Goal: Check status: Check status

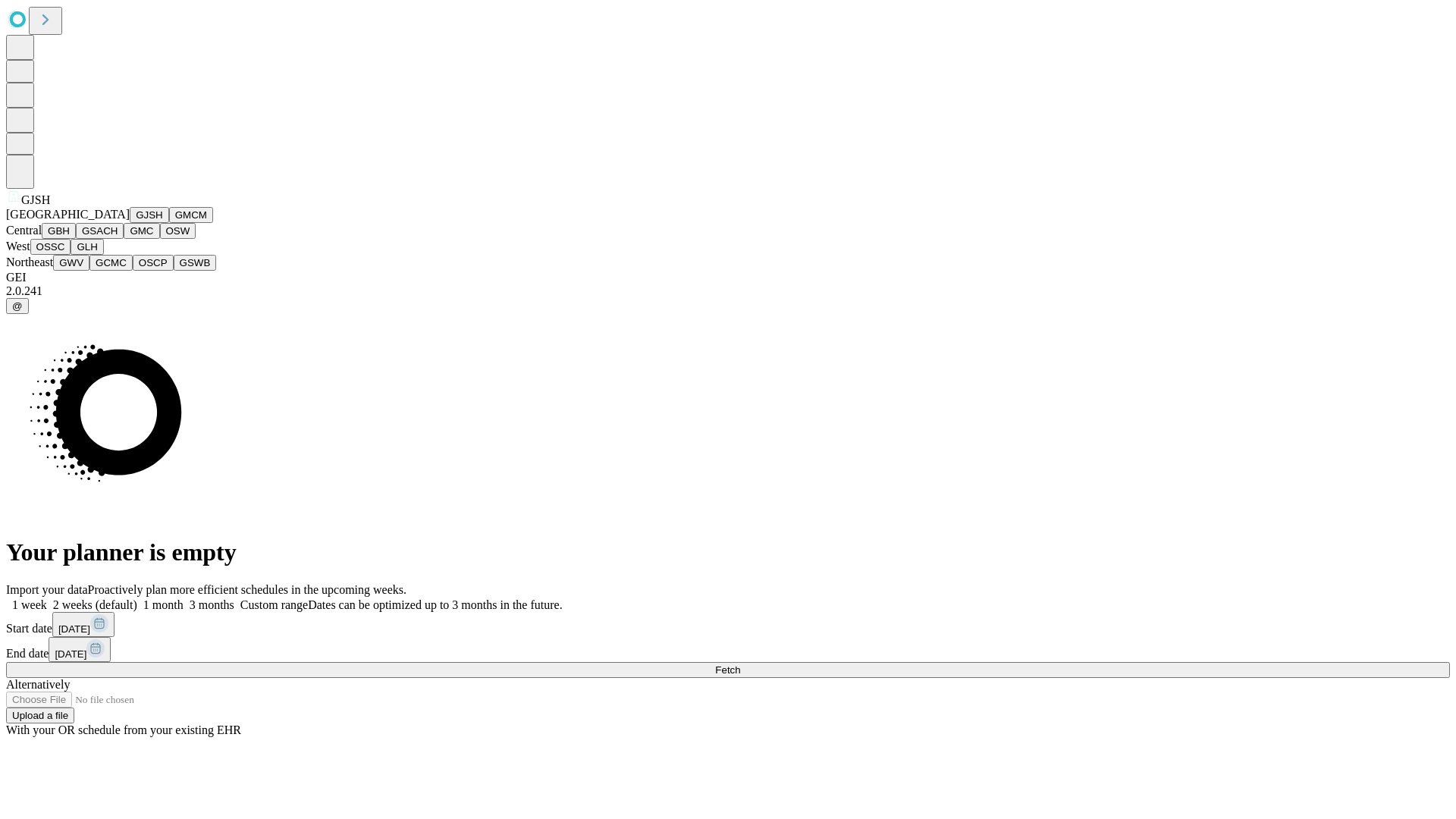
click at [130, 223] on button "GJSH" at bounding box center [150, 214] width 39 height 16
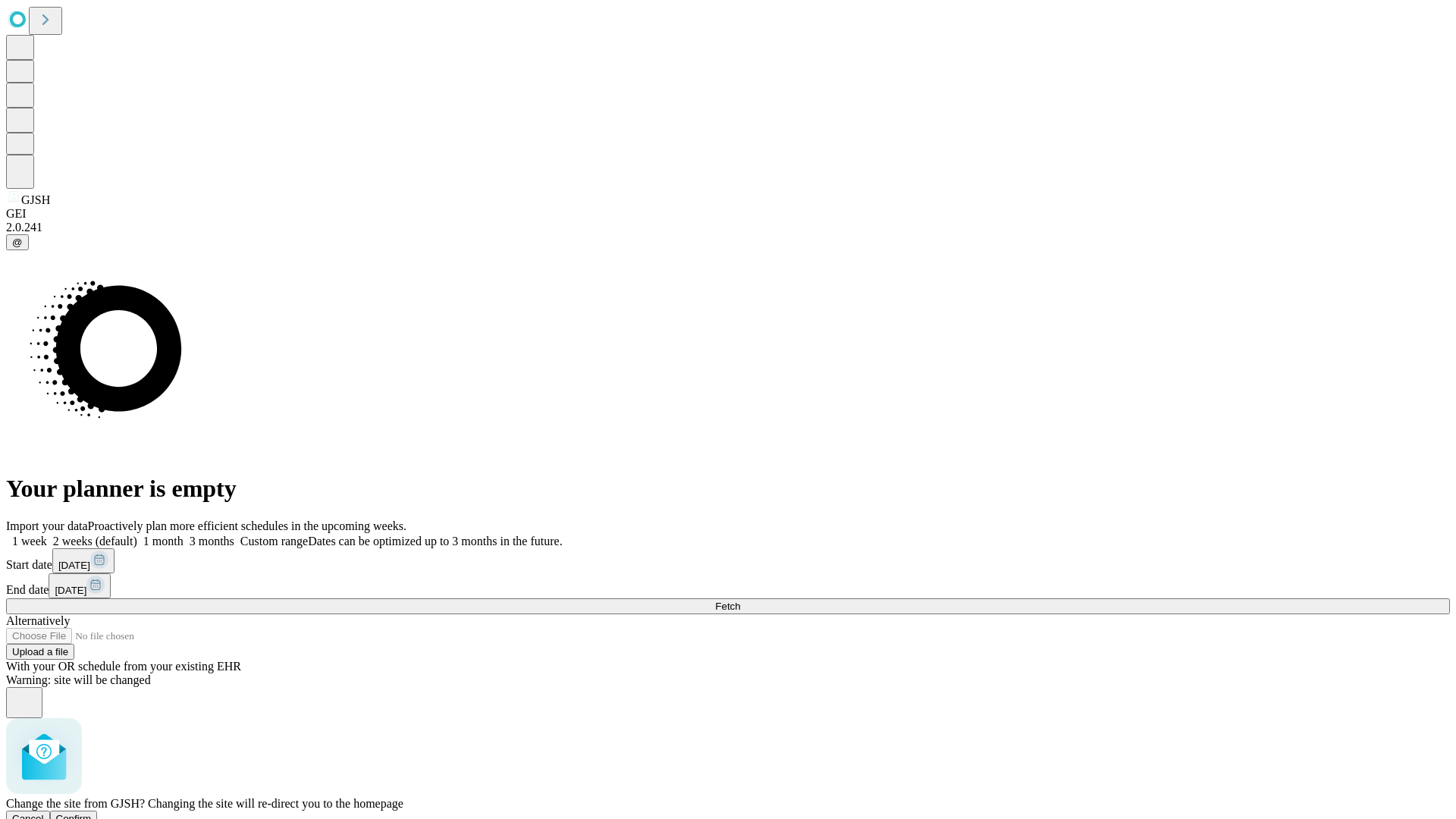
click at [91, 812] on span "Confirm" at bounding box center [74, 818] width 35 height 12
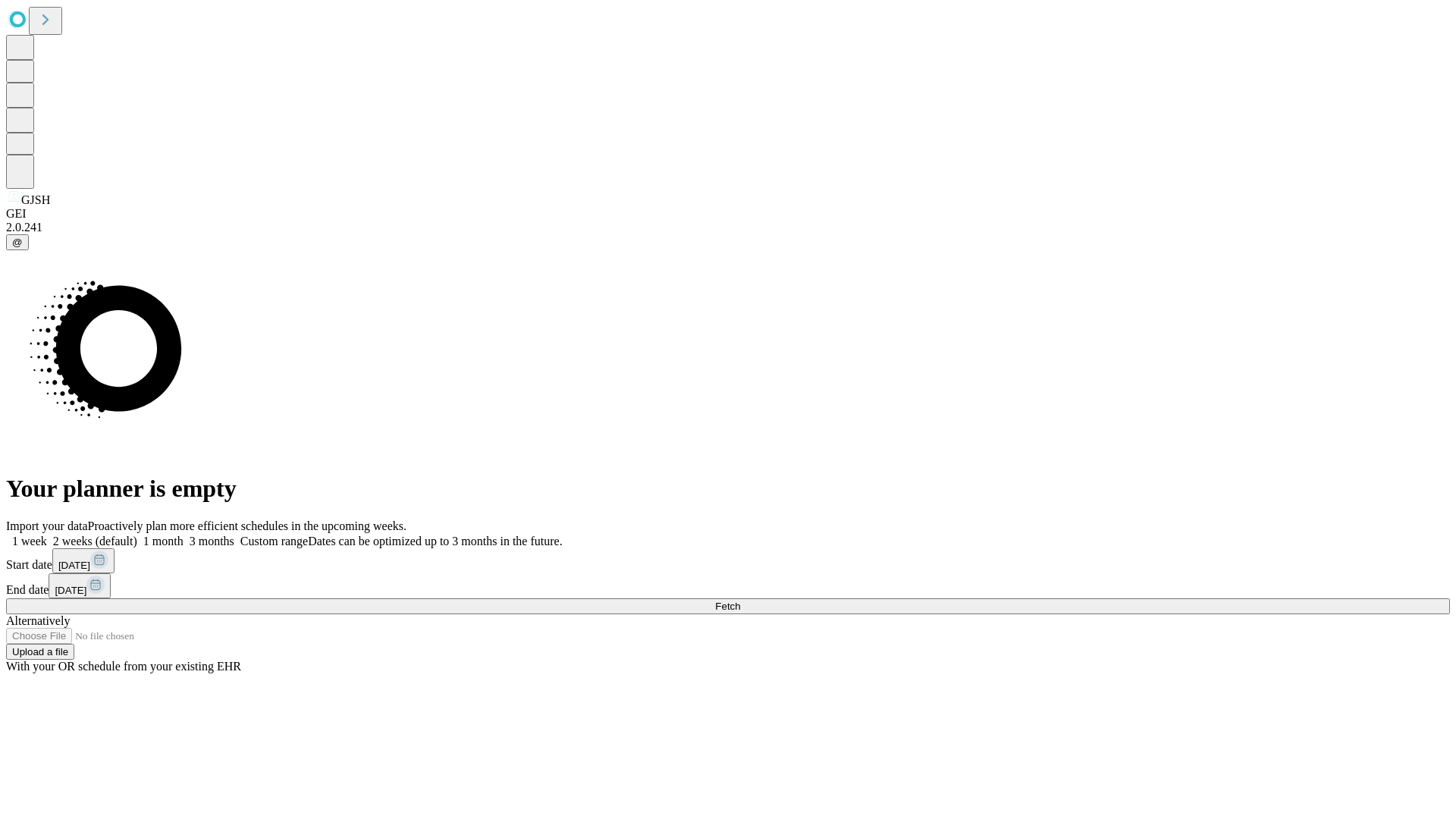
click at [47, 534] on label "1 week" at bounding box center [27, 540] width 41 height 13
click at [740, 601] on span "Fetch" at bounding box center [727, 607] width 25 height 12
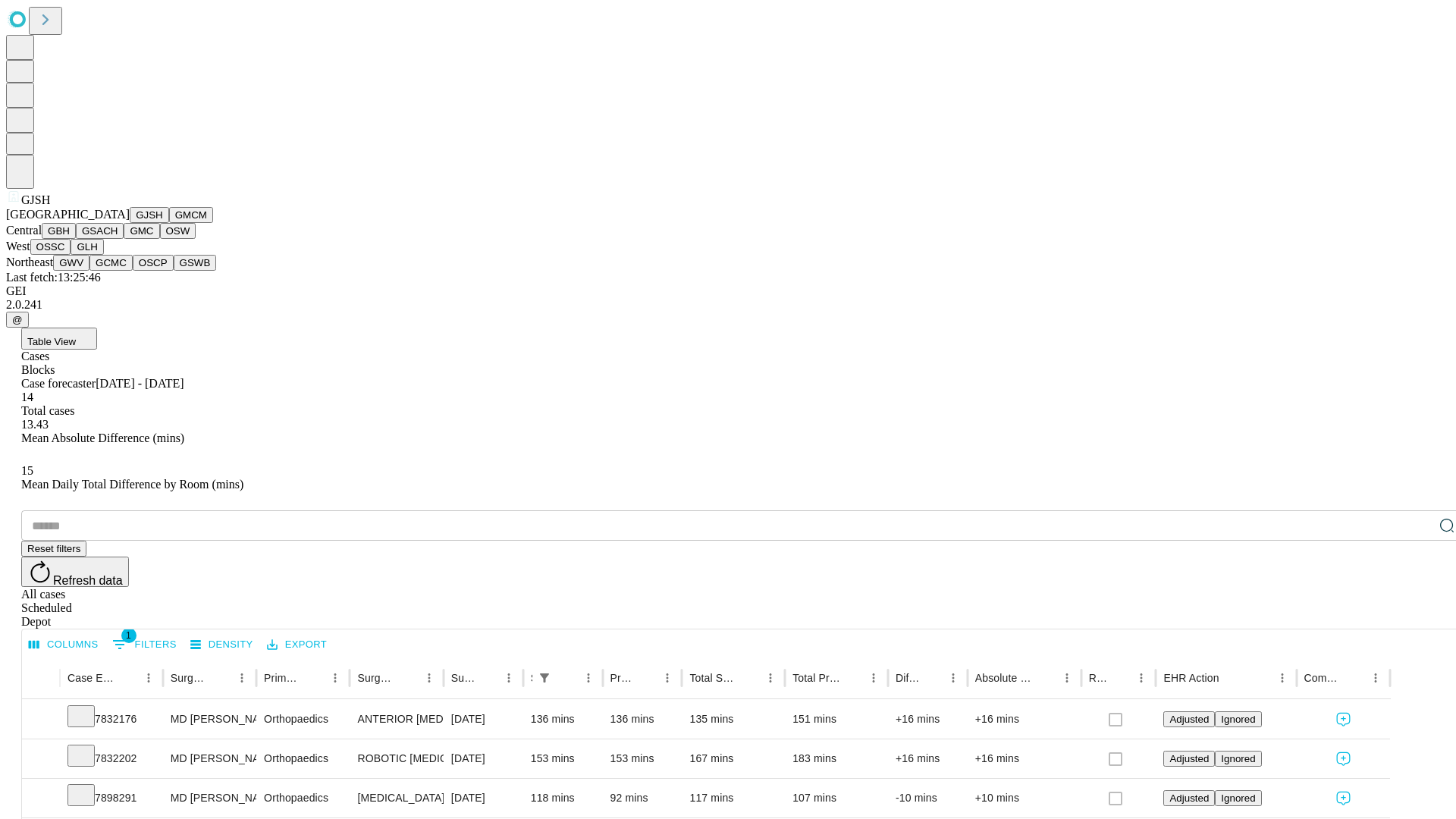
click at [169, 223] on button "GMCM" at bounding box center [191, 214] width 44 height 16
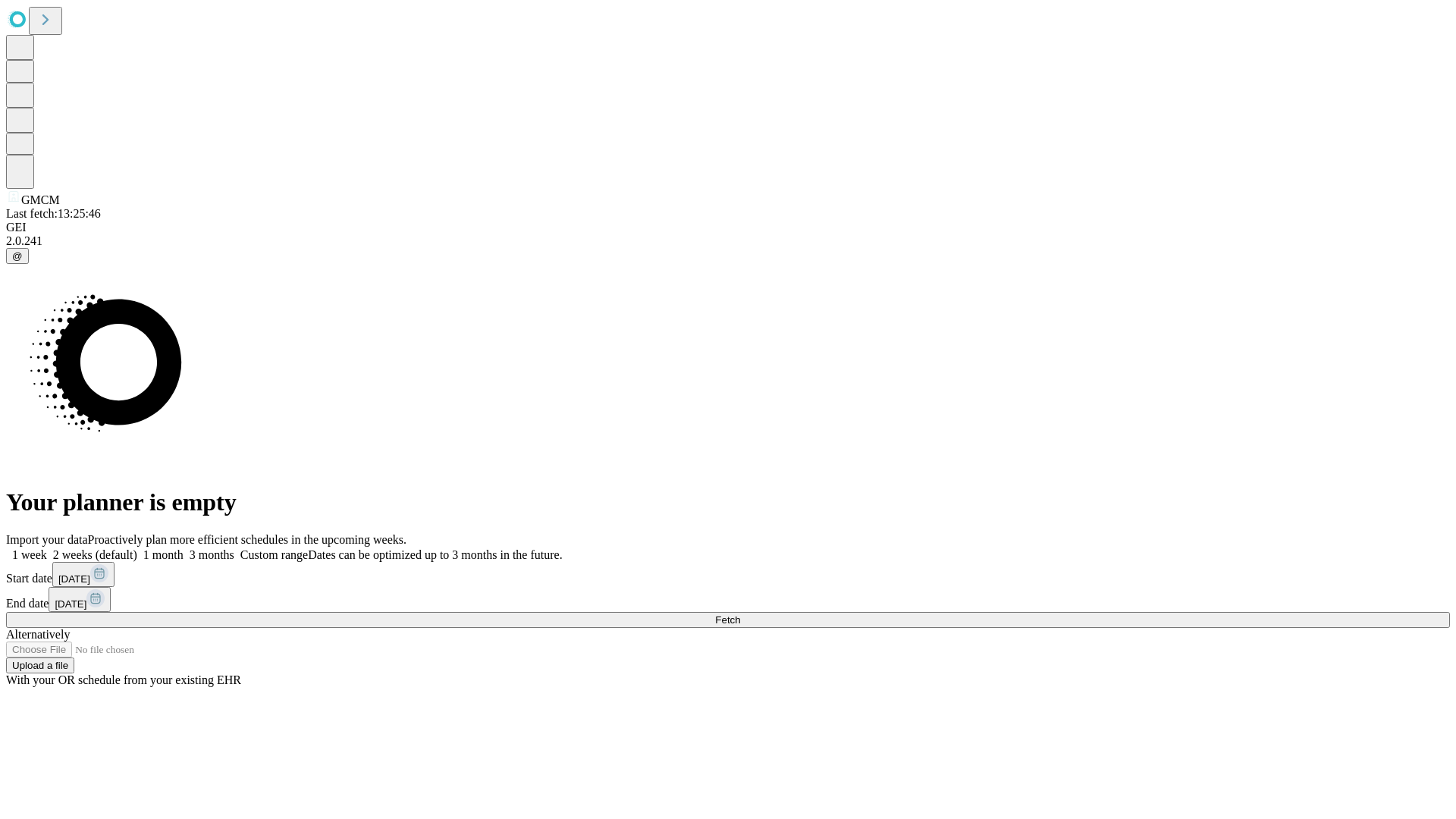
click at [47, 548] on label "1 week" at bounding box center [27, 554] width 41 height 13
click at [740, 614] on span "Fetch" at bounding box center [727, 619] width 25 height 12
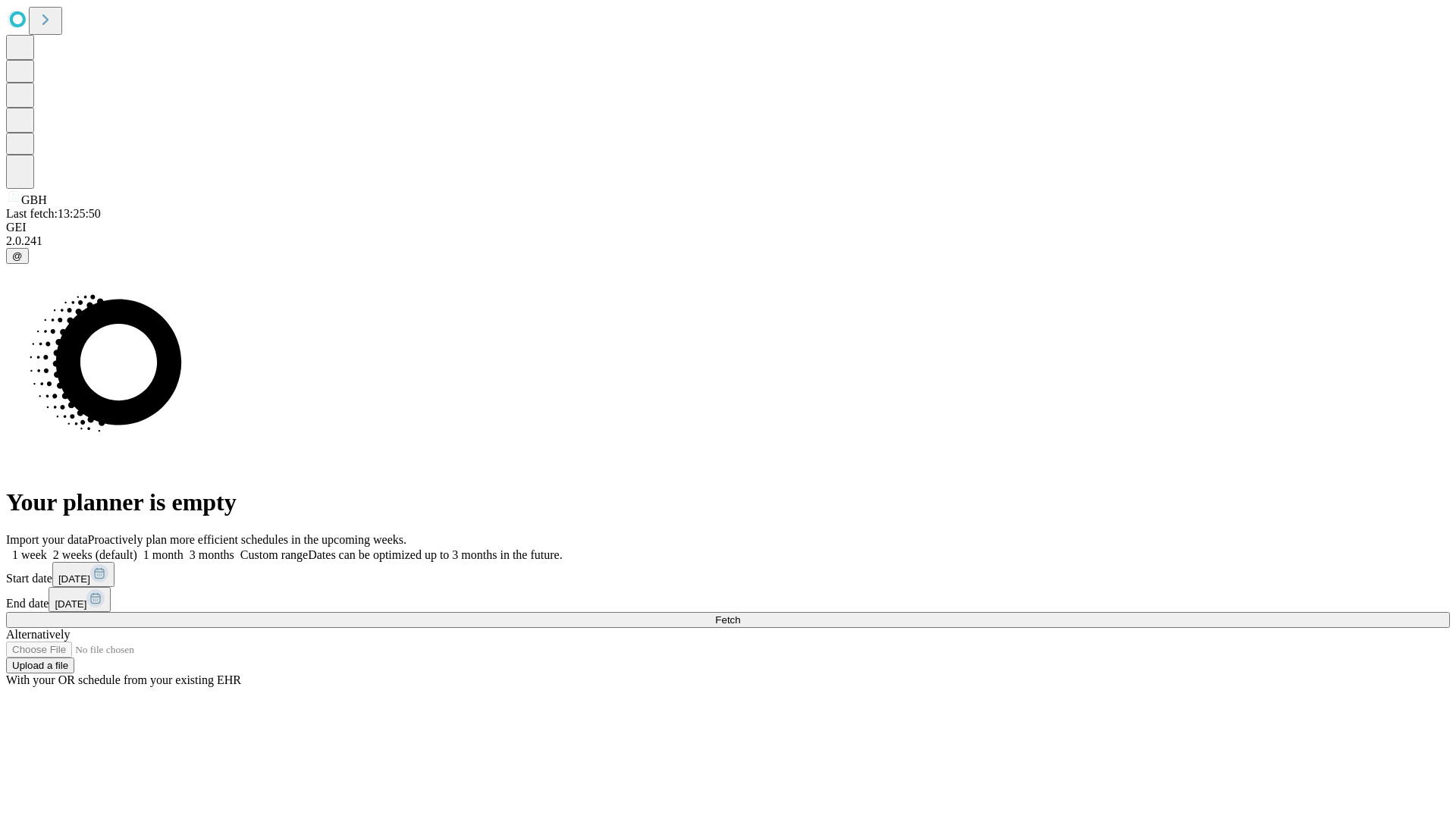
click at [47, 548] on label "1 week" at bounding box center [27, 554] width 41 height 13
click at [740, 614] on span "Fetch" at bounding box center [727, 619] width 25 height 12
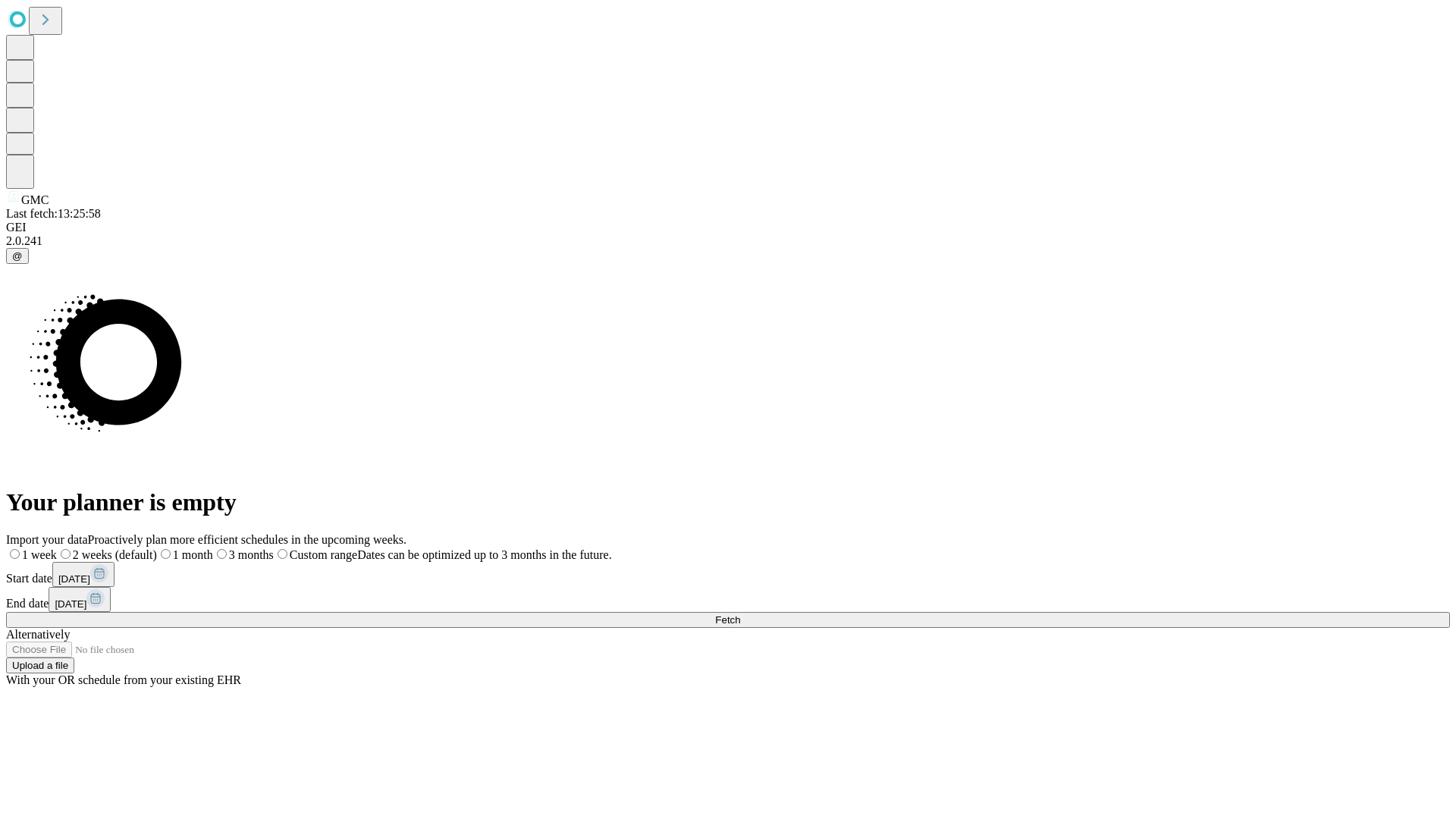
click at [57, 548] on label "1 week" at bounding box center [31, 554] width 51 height 13
click at [740, 614] on span "Fetch" at bounding box center [727, 619] width 25 height 12
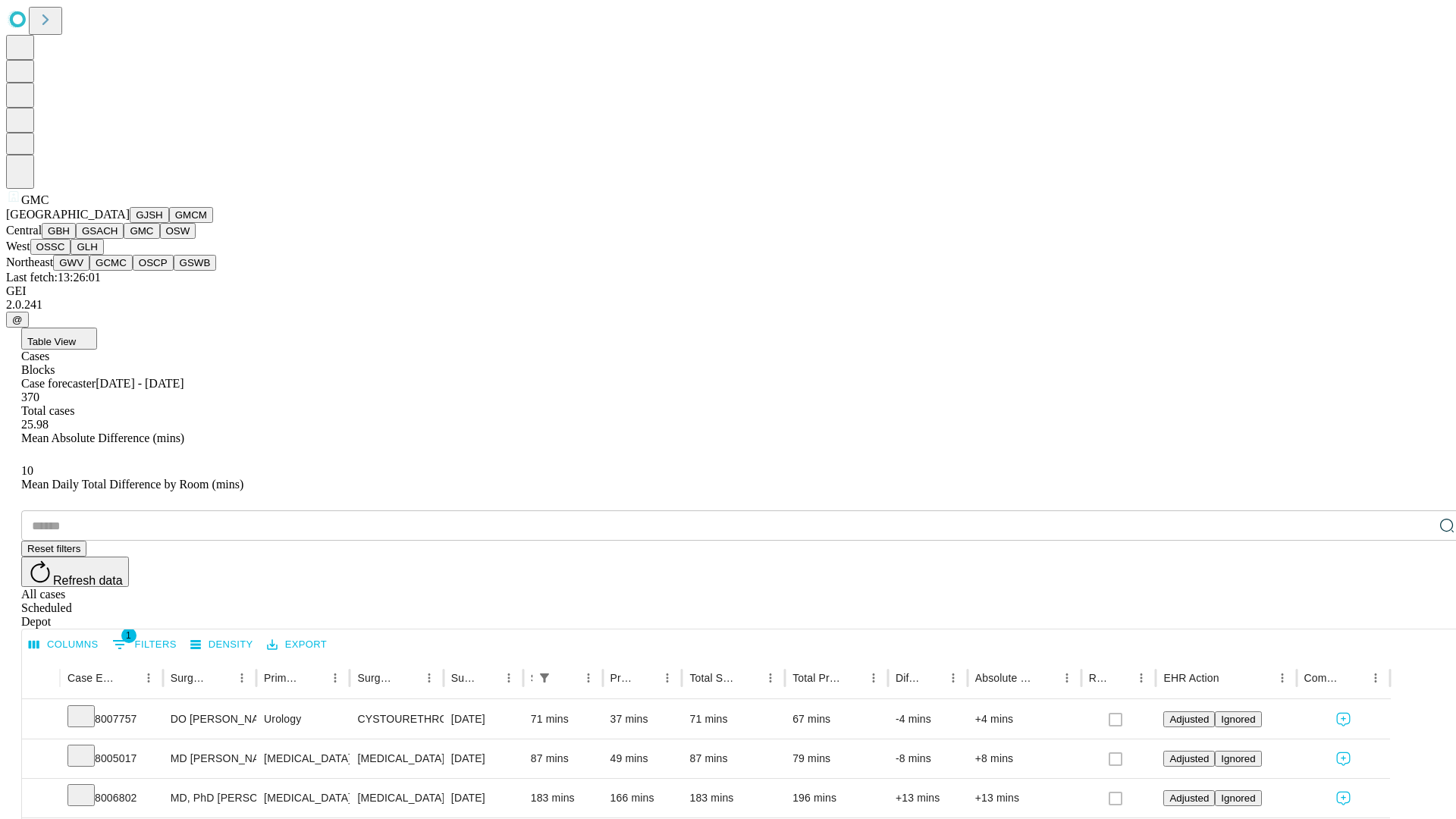
click at [160, 239] on button "OSW" at bounding box center [178, 231] width 36 height 16
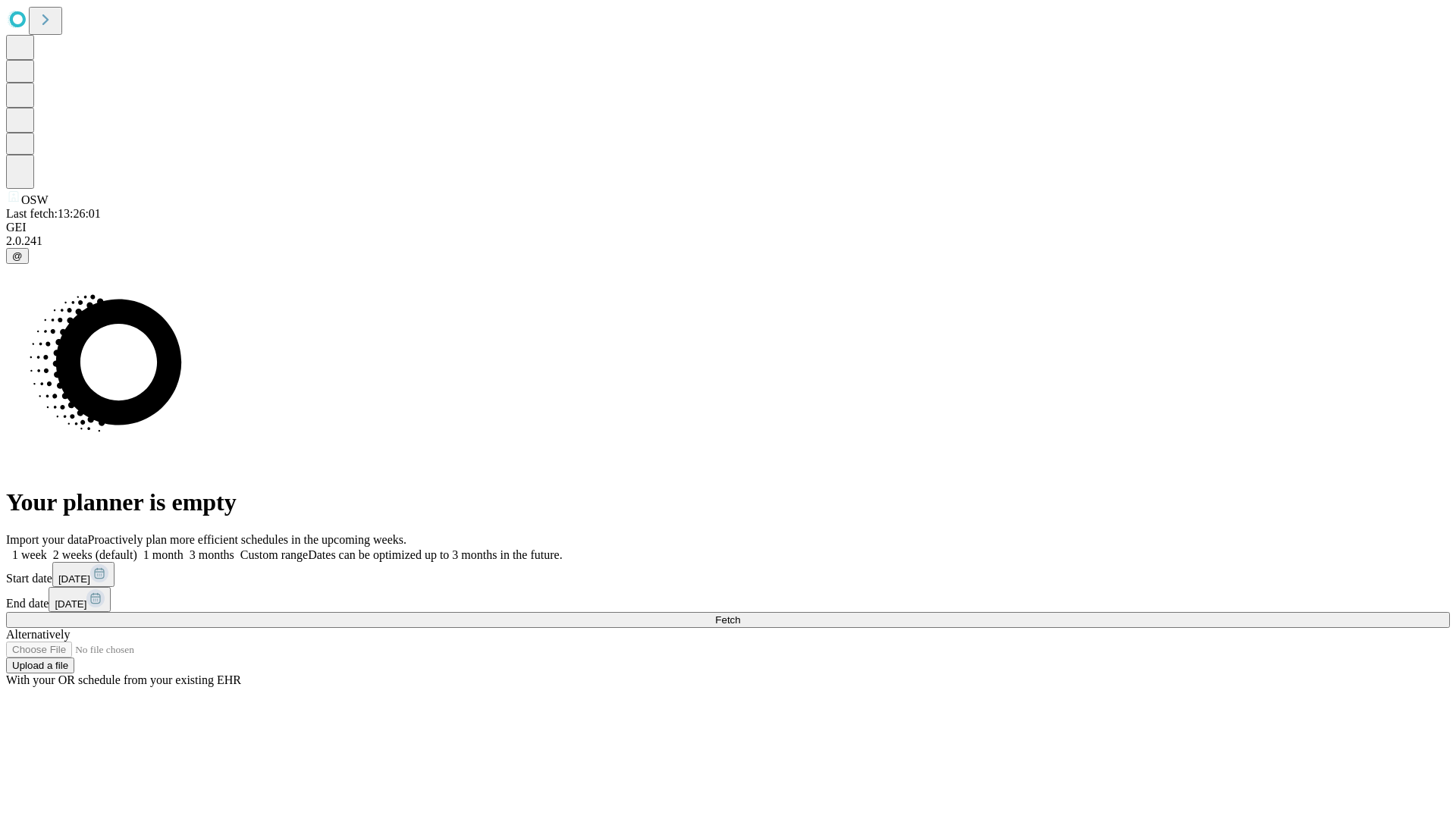
click at [47, 548] on label "1 week" at bounding box center [27, 554] width 41 height 13
click at [740, 614] on span "Fetch" at bounding box center [727, 619] width 25 height 12
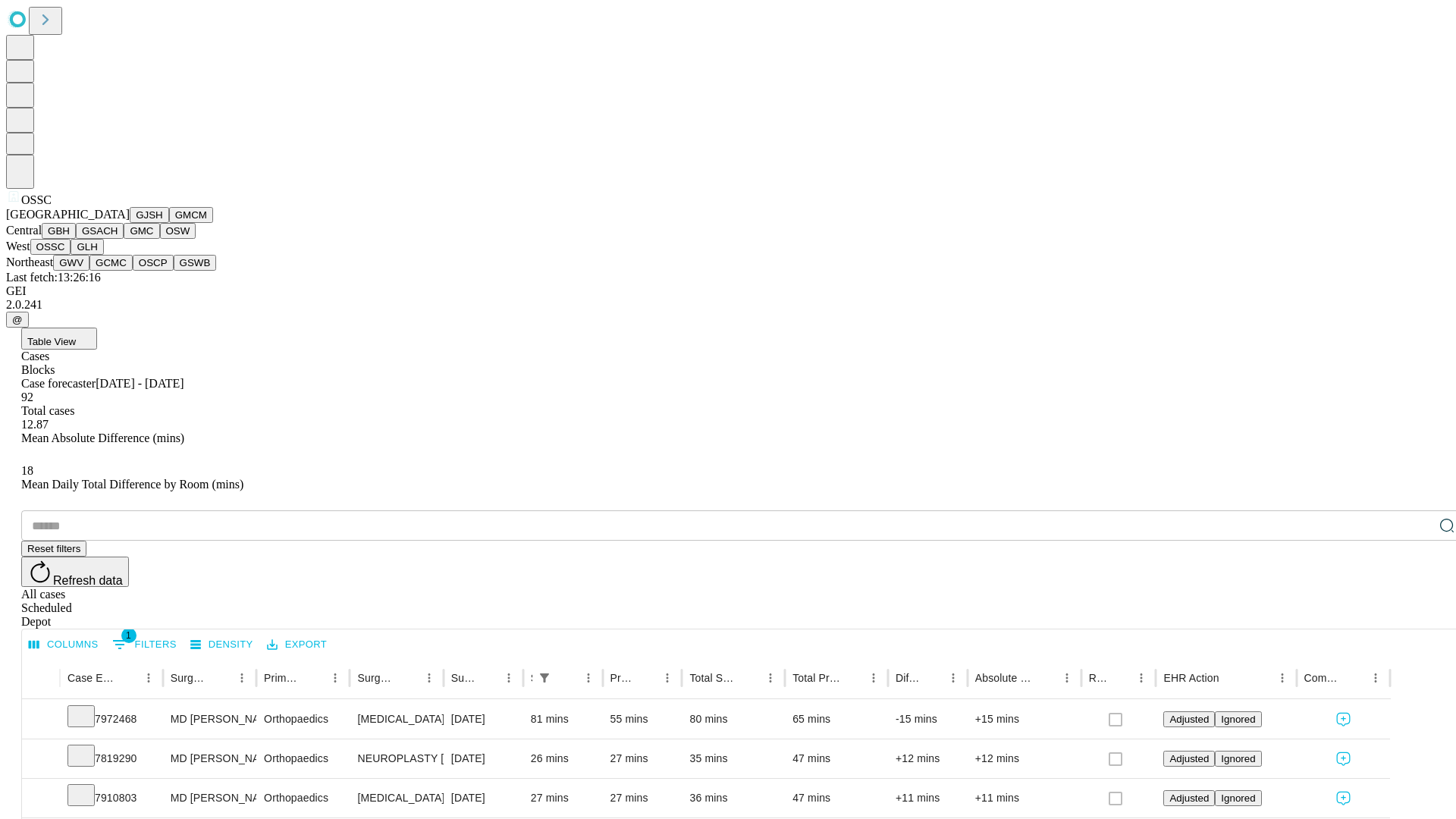
click at [103, 255] on button "GLH" at bounding box center [87, 247] width 32 height 16
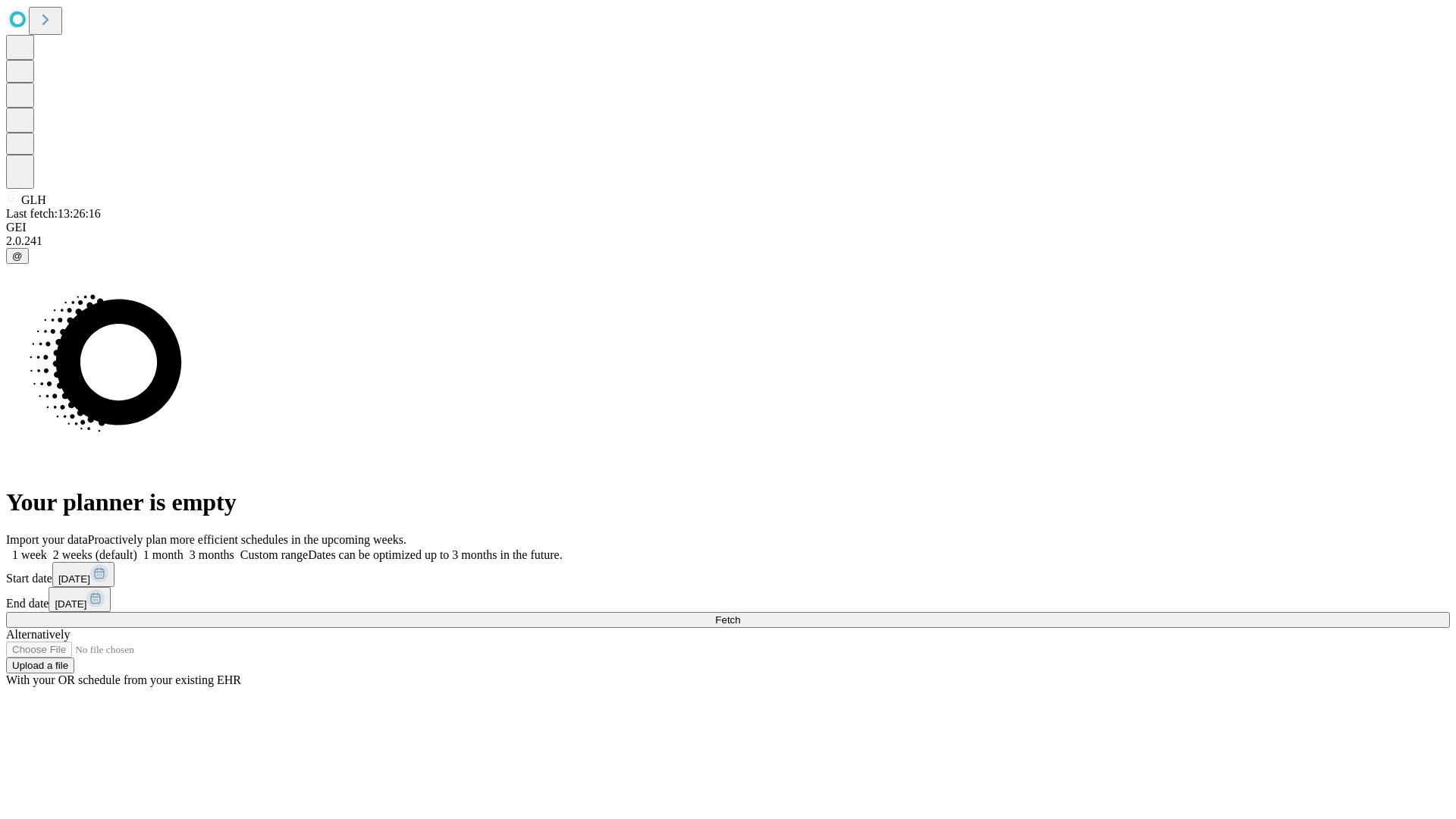
click at [47, 548] on label "1 week" at bounding box center [27, 554] width 41 height 13
click at [740, 614] on span "Fetch" at bounding box center [727, 619] width 25 height 12
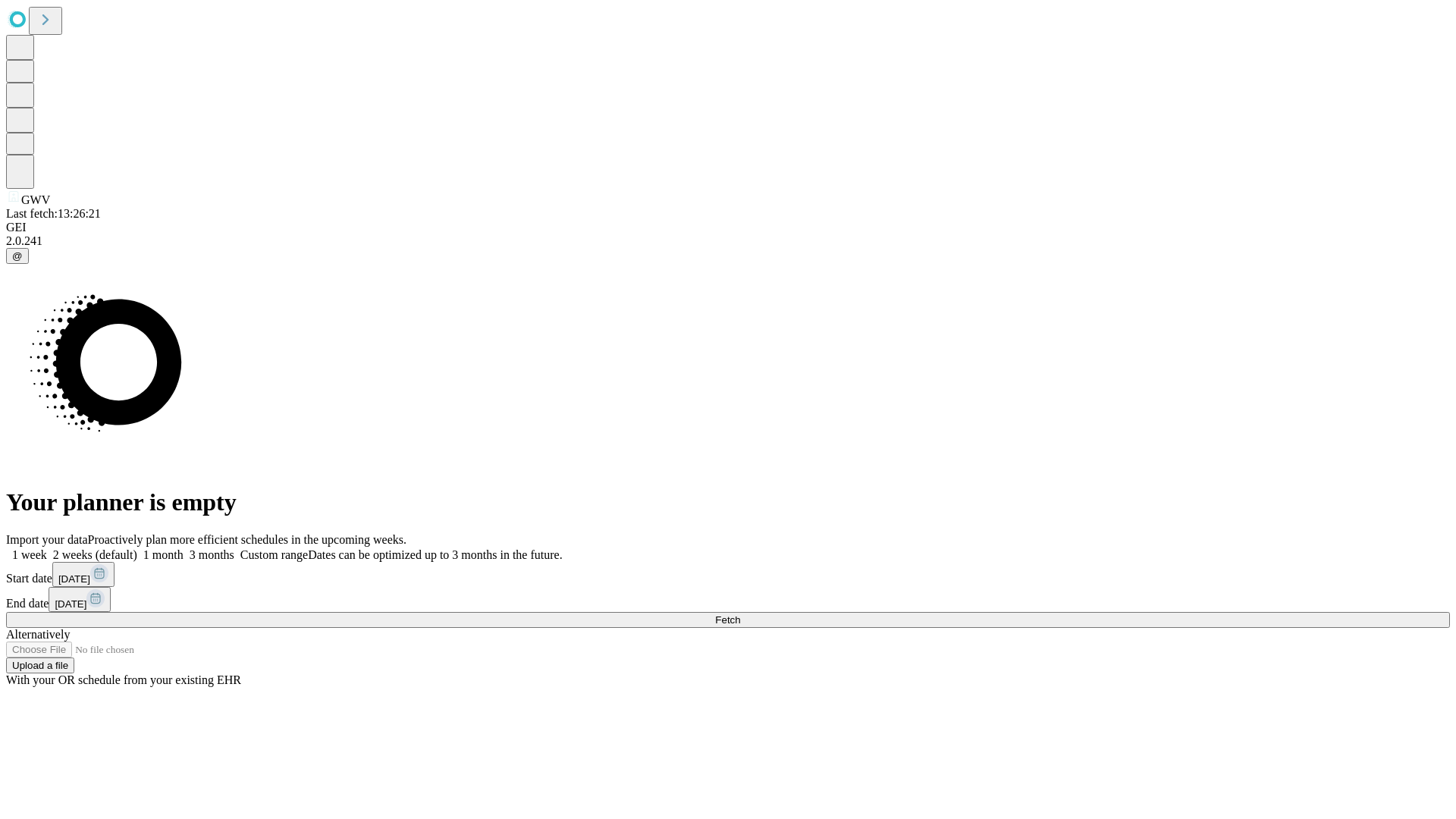
click at [740, 614] on span "Fetch" at bounding box center [727, 619] width 25 height 12
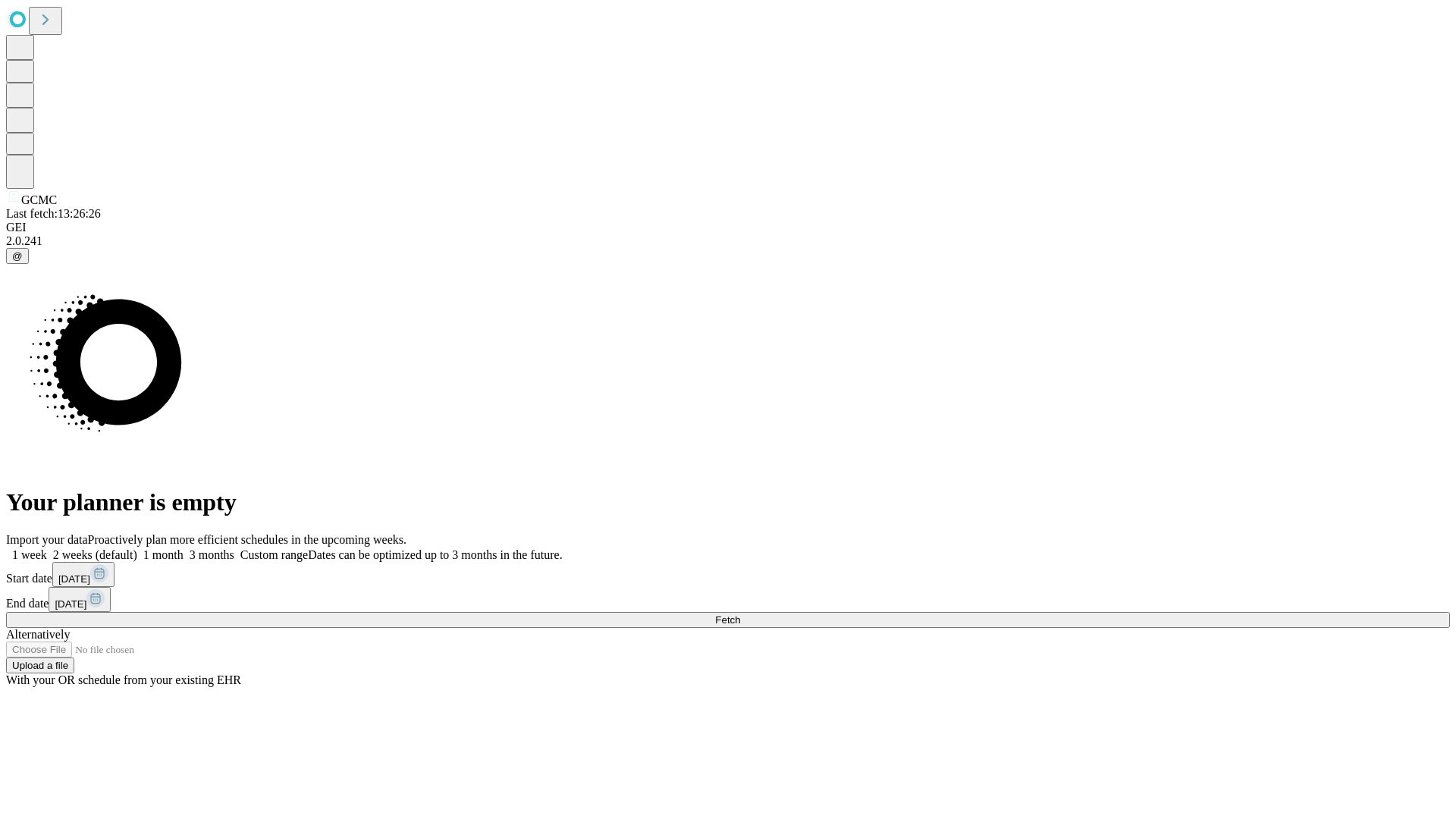
click at [47, 548] on label "1 week" at bounding box center [27, 554] width 41 height 13
click at [740, 614] on span "Fetch" at bounding box center [727, 619] width 25 height 12
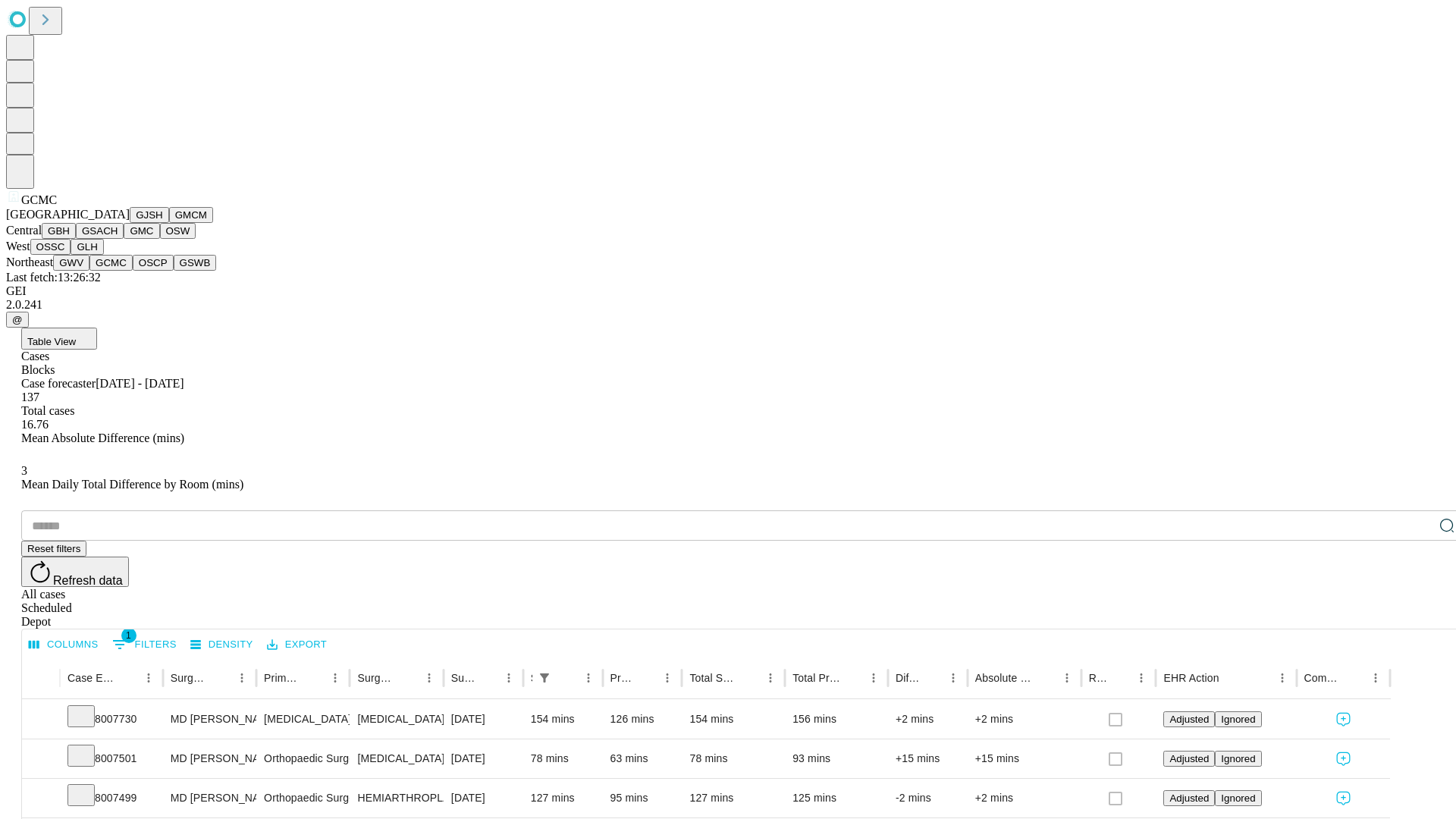
click at [133, 270] on button "OSCP" at bounding box center [153, 263] width 41 height 16
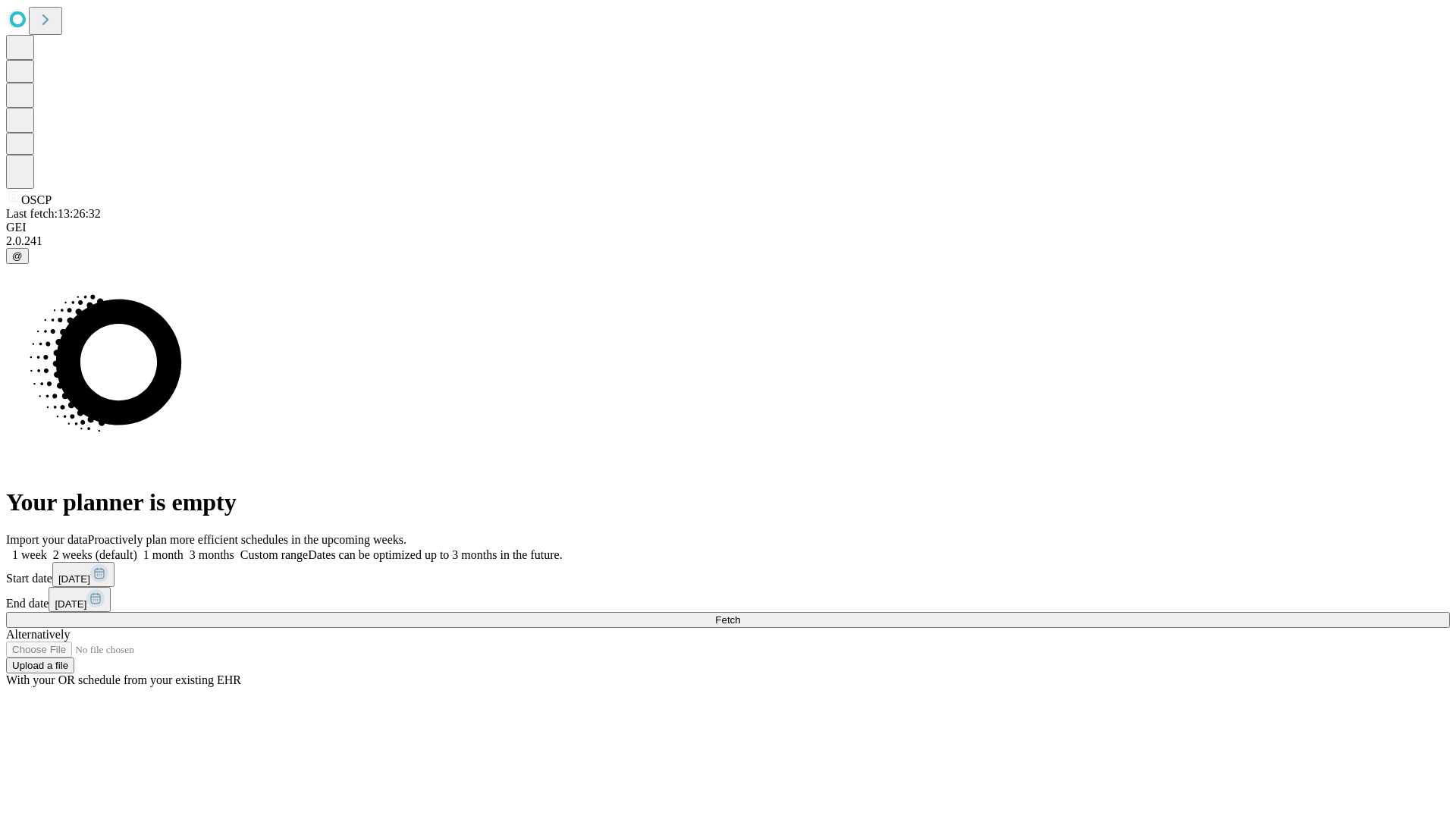
click at [47, 548] on label "1 week" at bounding box center [27, 554] width 41 height 13
click at [740, 614] on span "Fetch" at bounding box center [727, 619] width 25 height 12
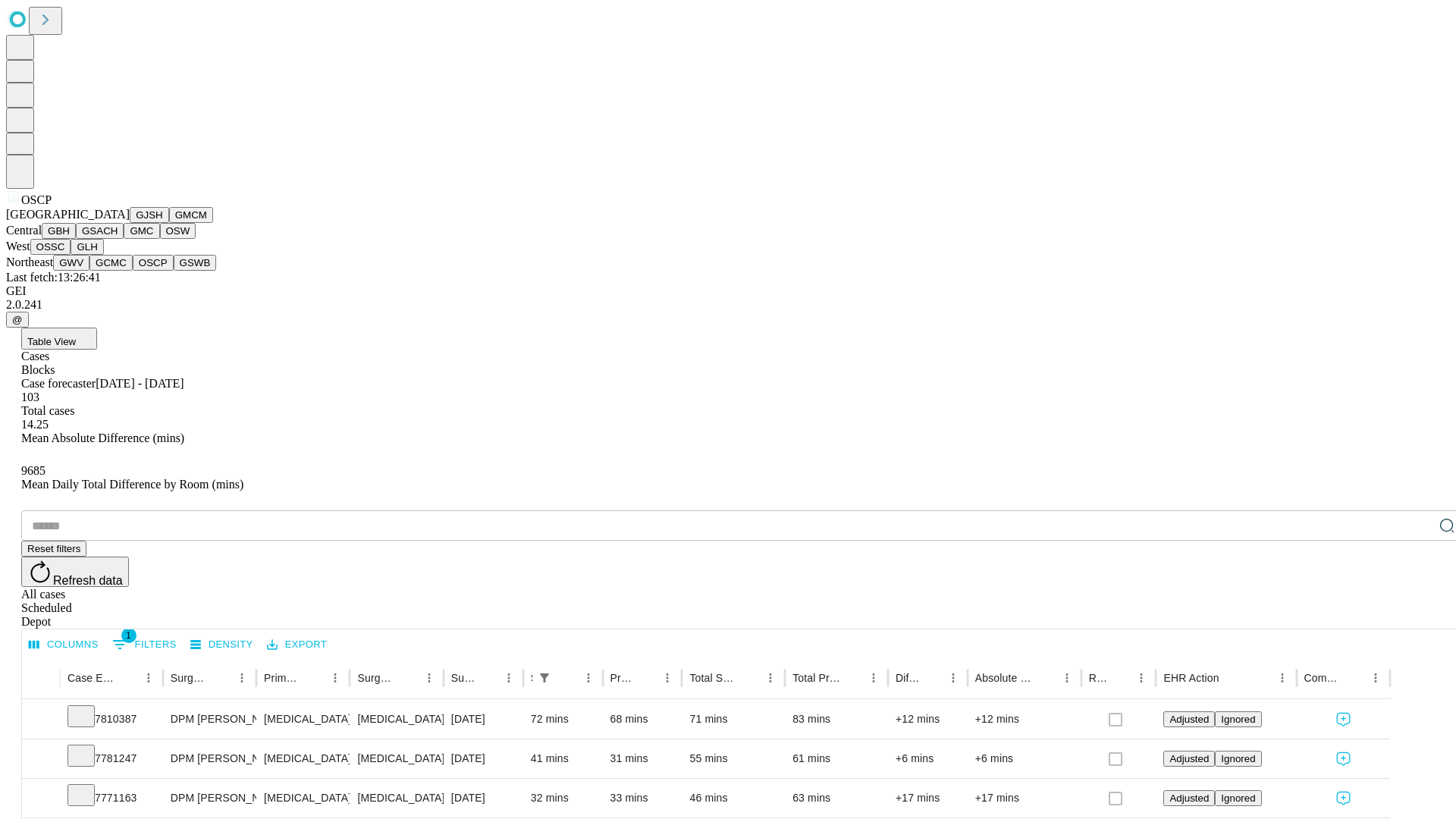
click at [174, 270] on button "GSWB" at bounding box center [196, 263] width 43 height 16
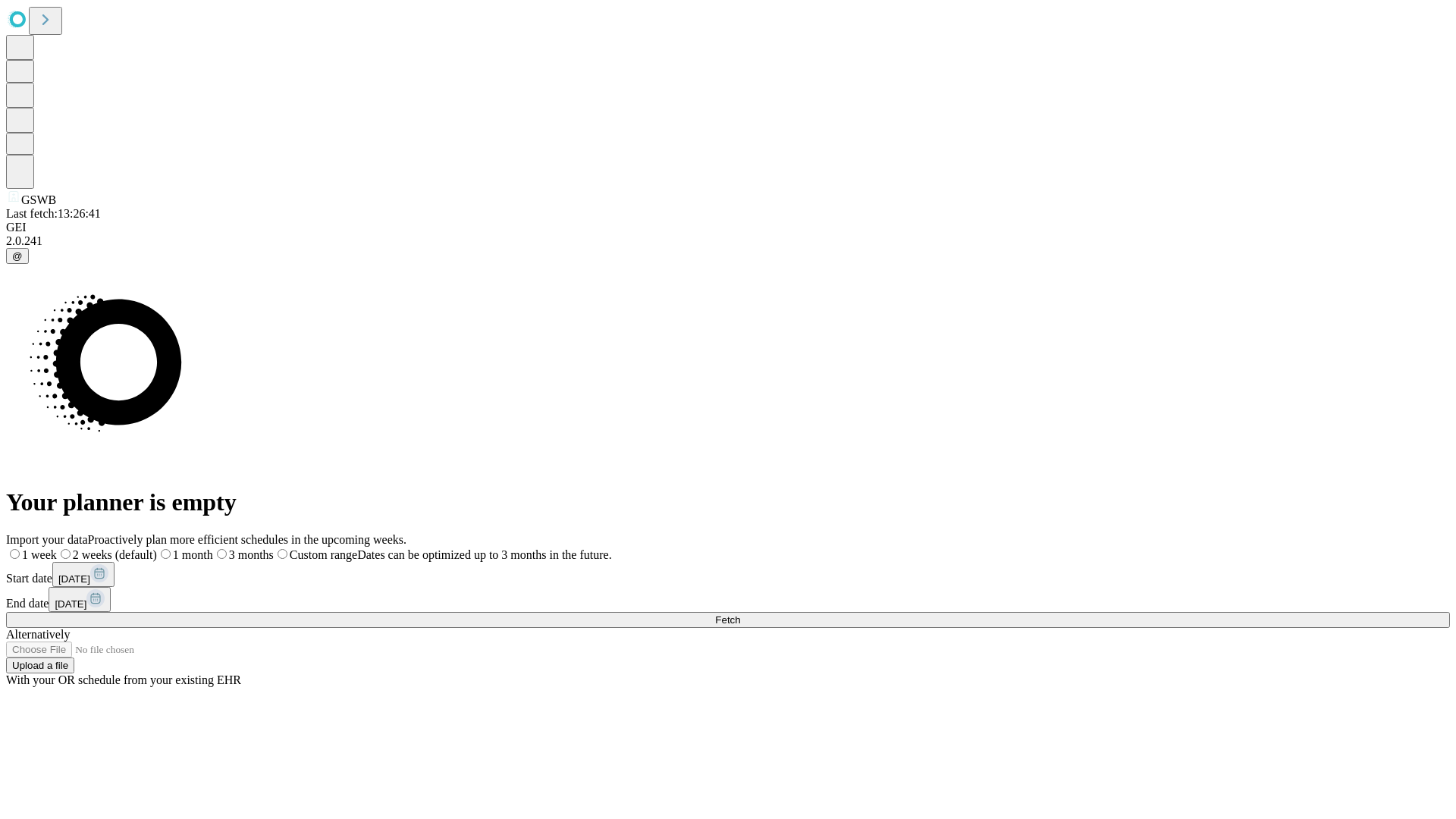
click at [57, 548] on label "1 week" at bounding box center [31, 554] width 51 height 13
click at [740, 614] on span "Fetch" at bounding box center [727, 619] width 25 height 12
